Goal: Task Accomplishment & Management: Use online tool/utility

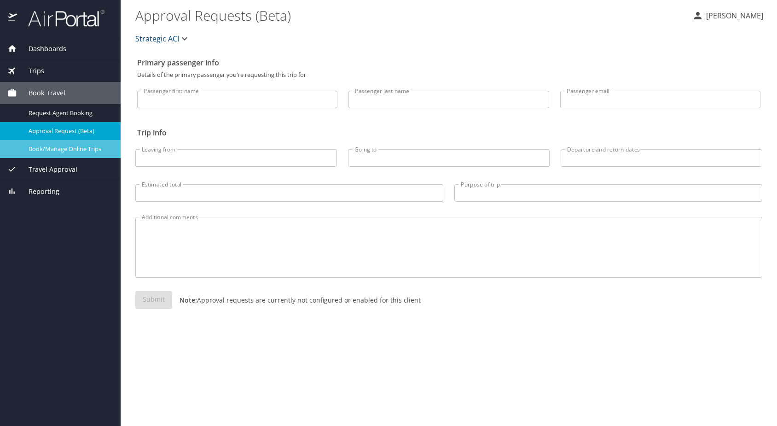
click at [50, 147] on span "Book/Manage Online Trips" at bounding box center [69, 148] width 81 height 9
